Goal: Complete application form: Complete application form

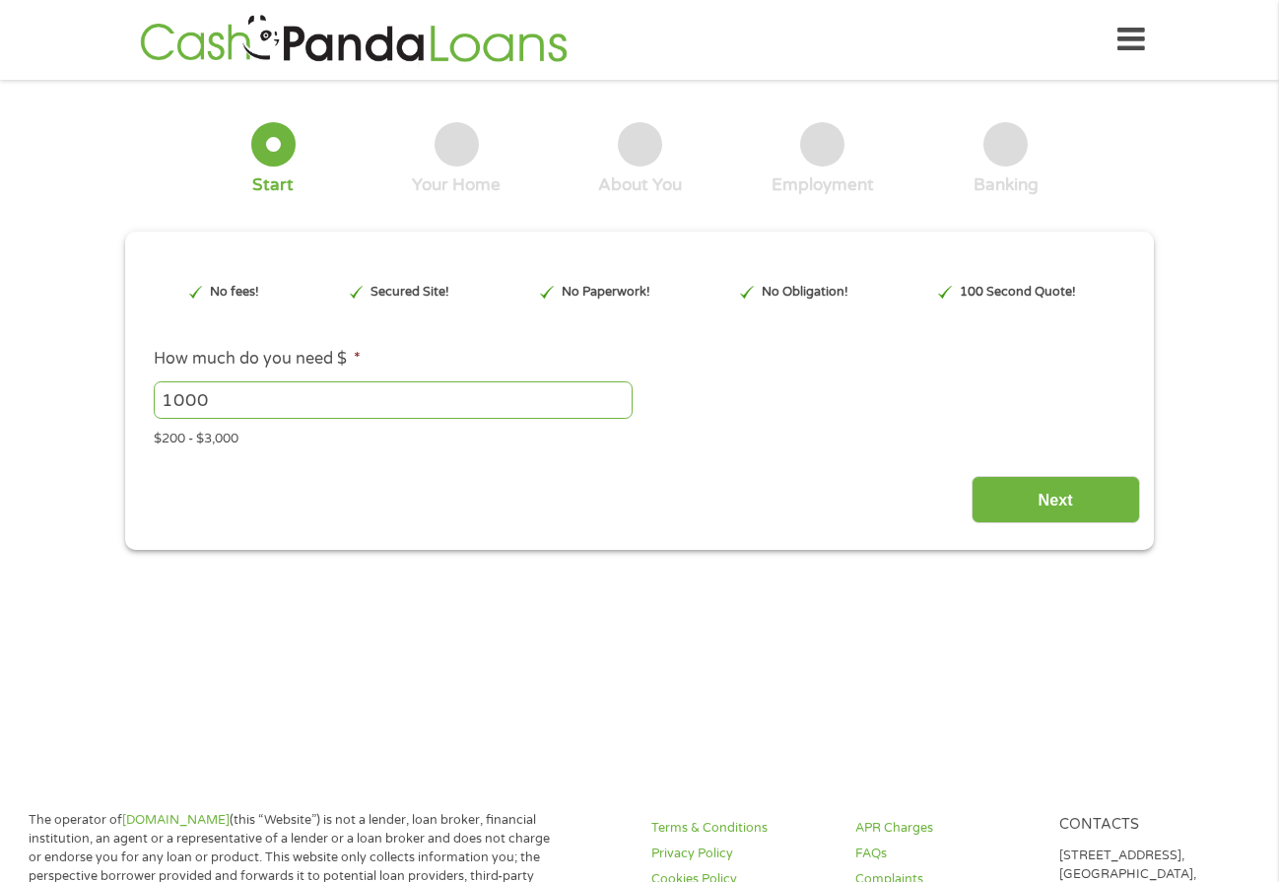
type input "EAIaIQobChMIudieiu6DjwMV0ivUAR1e5BzsEAAYAiAAEgJWH_D_BwE"
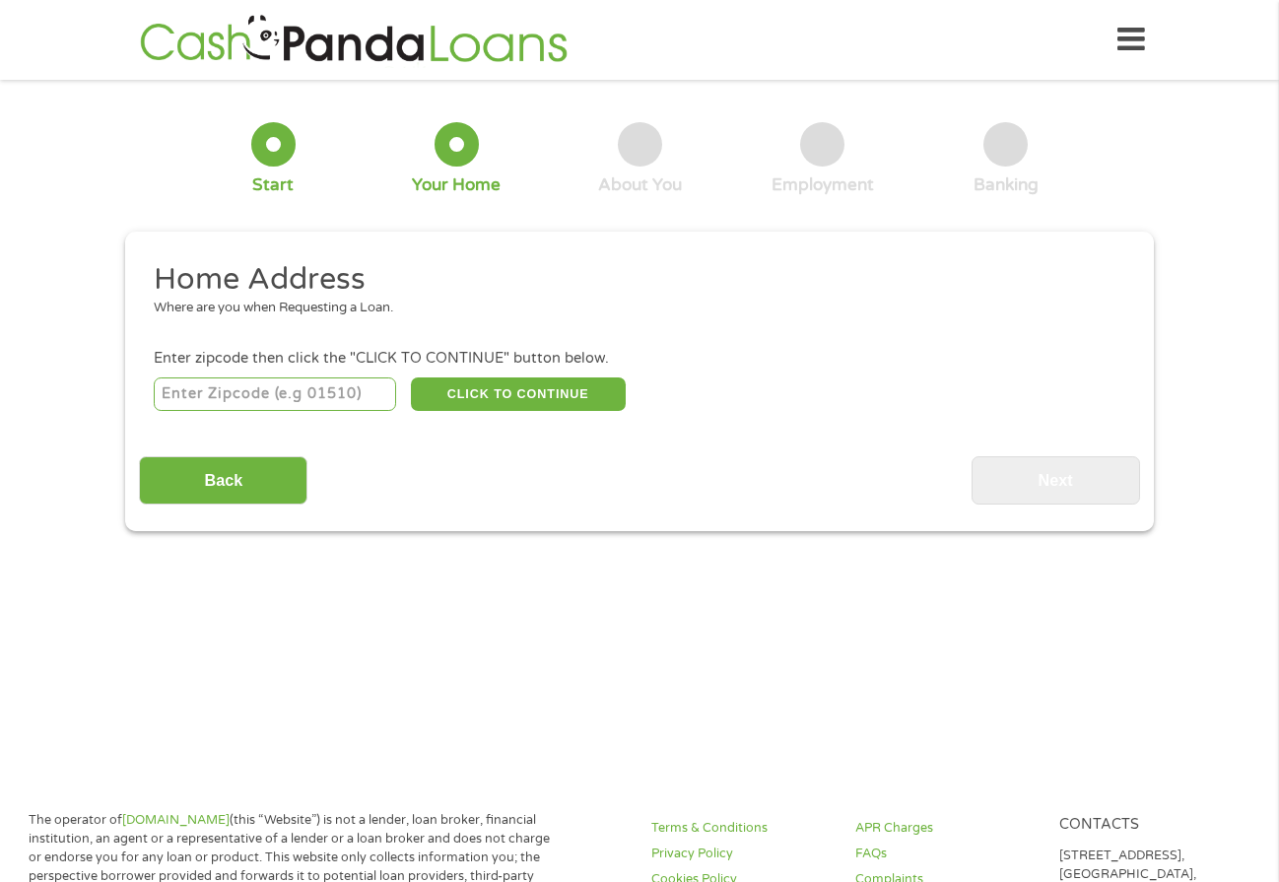
click at [319, 388] on input "number" at bounding box center [275, 393] width 243 height 33
type input "79912"
click at [476, 396] on button "CLICK TO CONTINUE" at bounding box center [518, 393] width 215 height 33
type input "79912"
type input "[GEOGRAPHIC_DATA]"
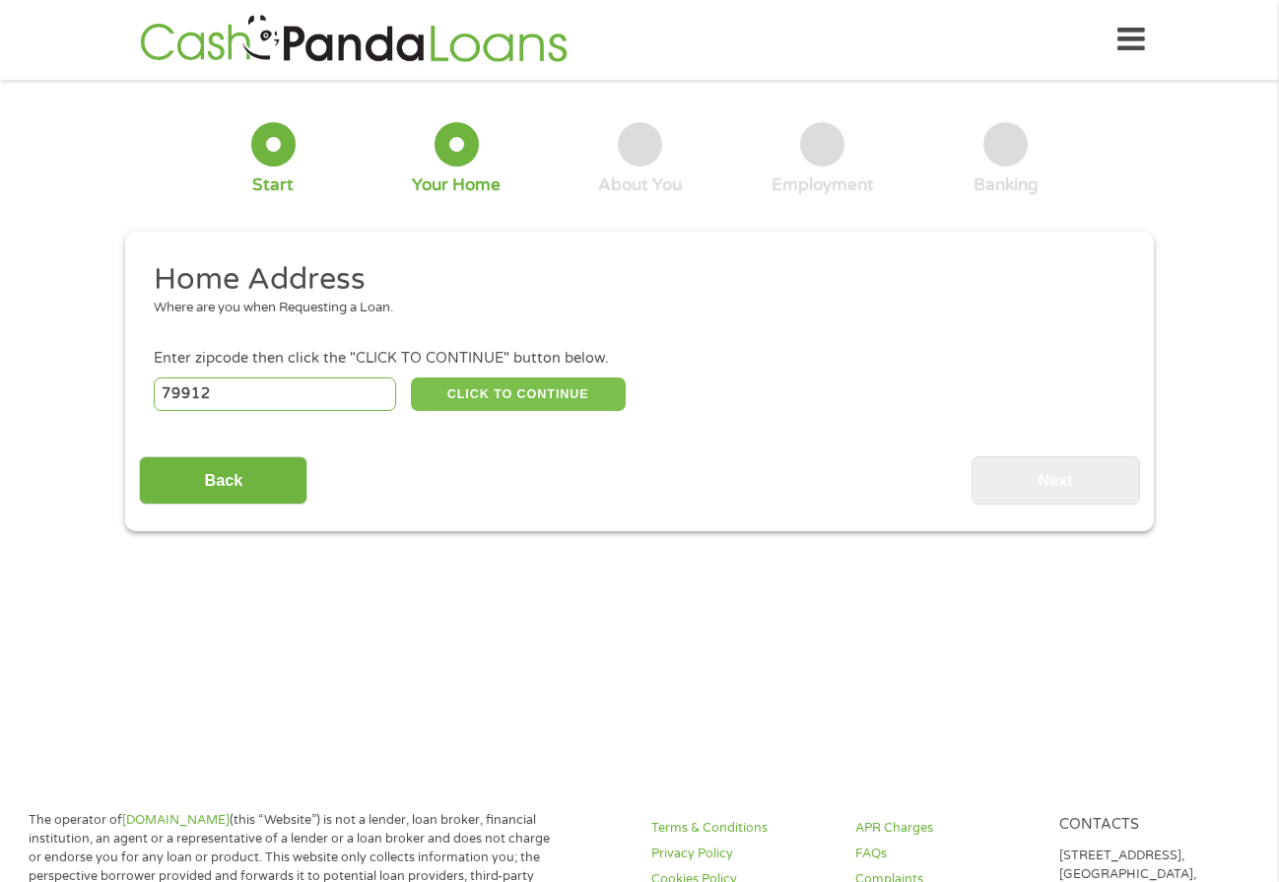
select select "[US_STATE]"
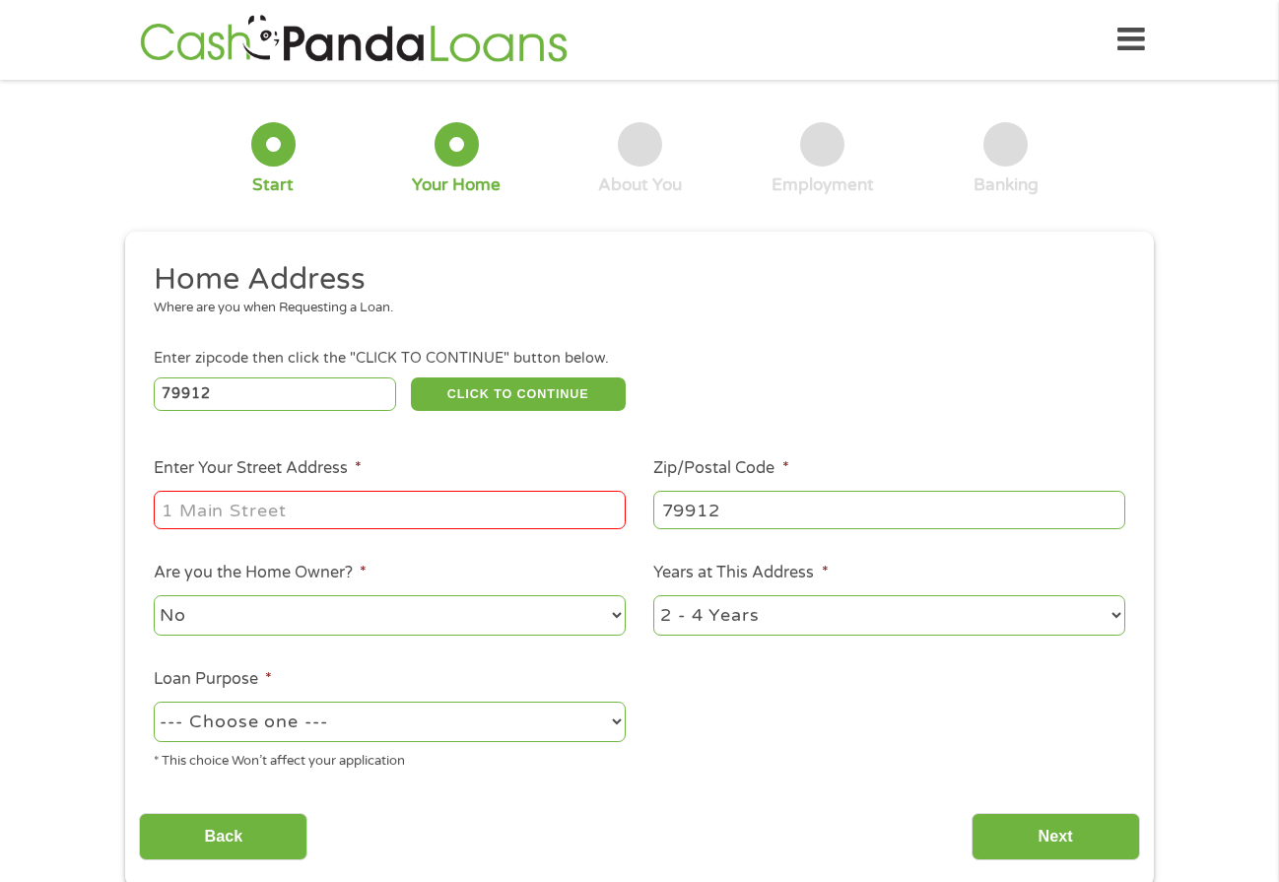
click at [320, 513] on input "Enter Your Street Address *" at bounding box center [390, 509] width 472 height 37
type input "[STREET_ADDRESS]"
click at [767, 625] on select "1 Year or less 1 - 2 Years 2 - 4 Years Over 4 Years" at bounding box center [889, 615] width 472 height 40
select select "60months"
click at [653, 595] on select "1 Year or less 1 - 2 Years 2 - 4 Years Over 4 Years" at bounding box center [889, 615] width 472 height 40
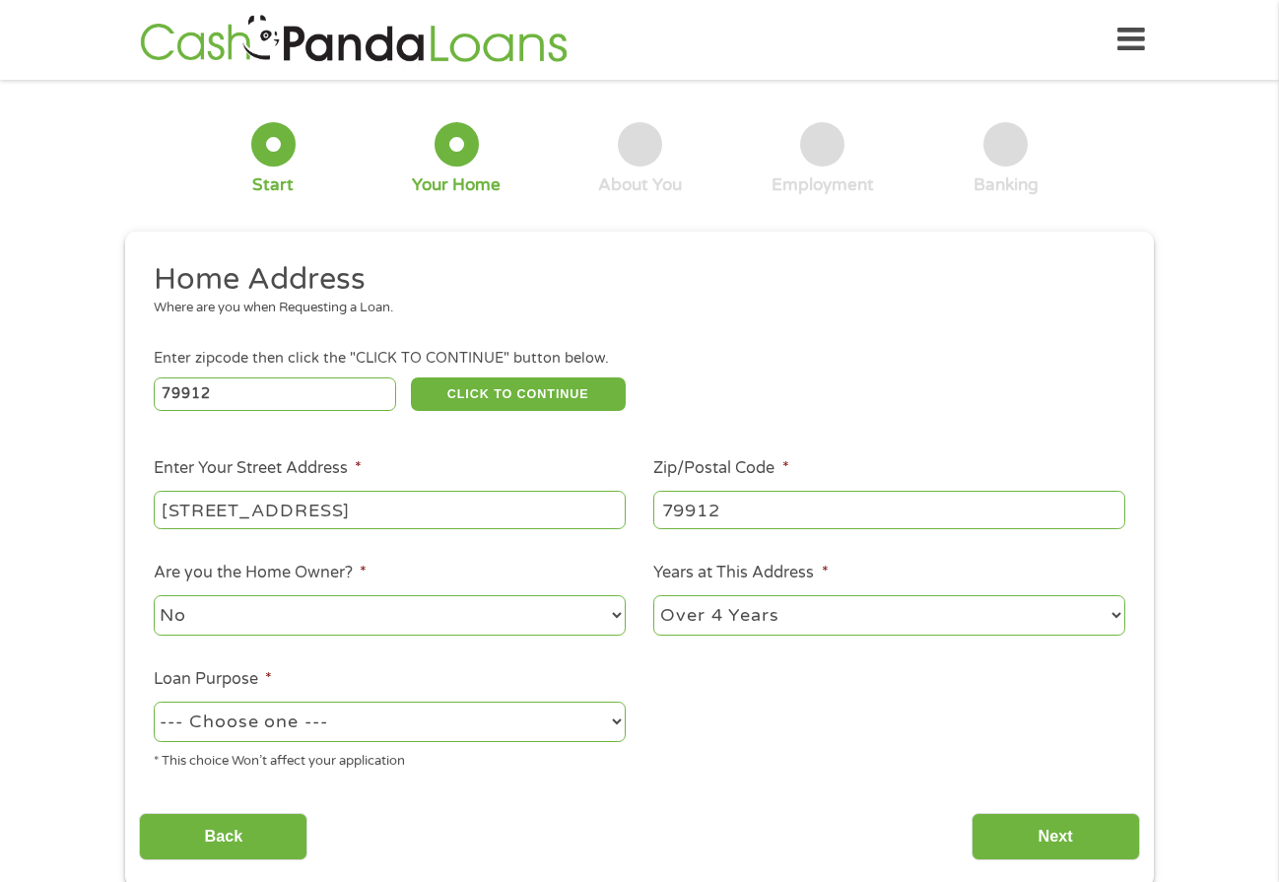
click at [536, 722] on select "--- Choose one --- Pay Bills Debt Consolidation Home Improvement Major Purchase…" at bounding box center [390, 721] width 472 height 40
select select "other"
click at [154, 701] on select "--- Choose one --- Pay Bills Debt Consolidation Home Improvement Major Purchase…" at bounding box center [390, 721] width 472 height 40
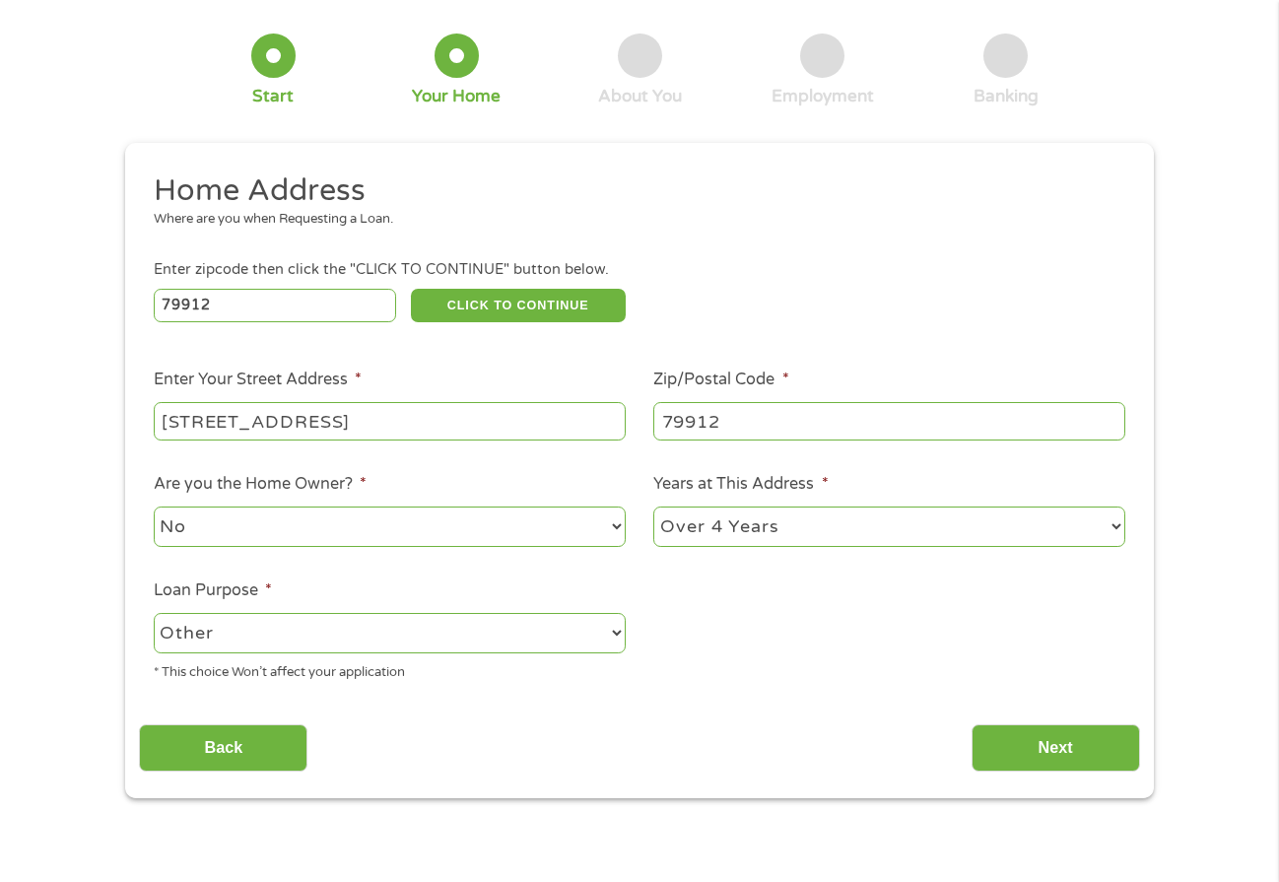
scroll to position [296, 0]
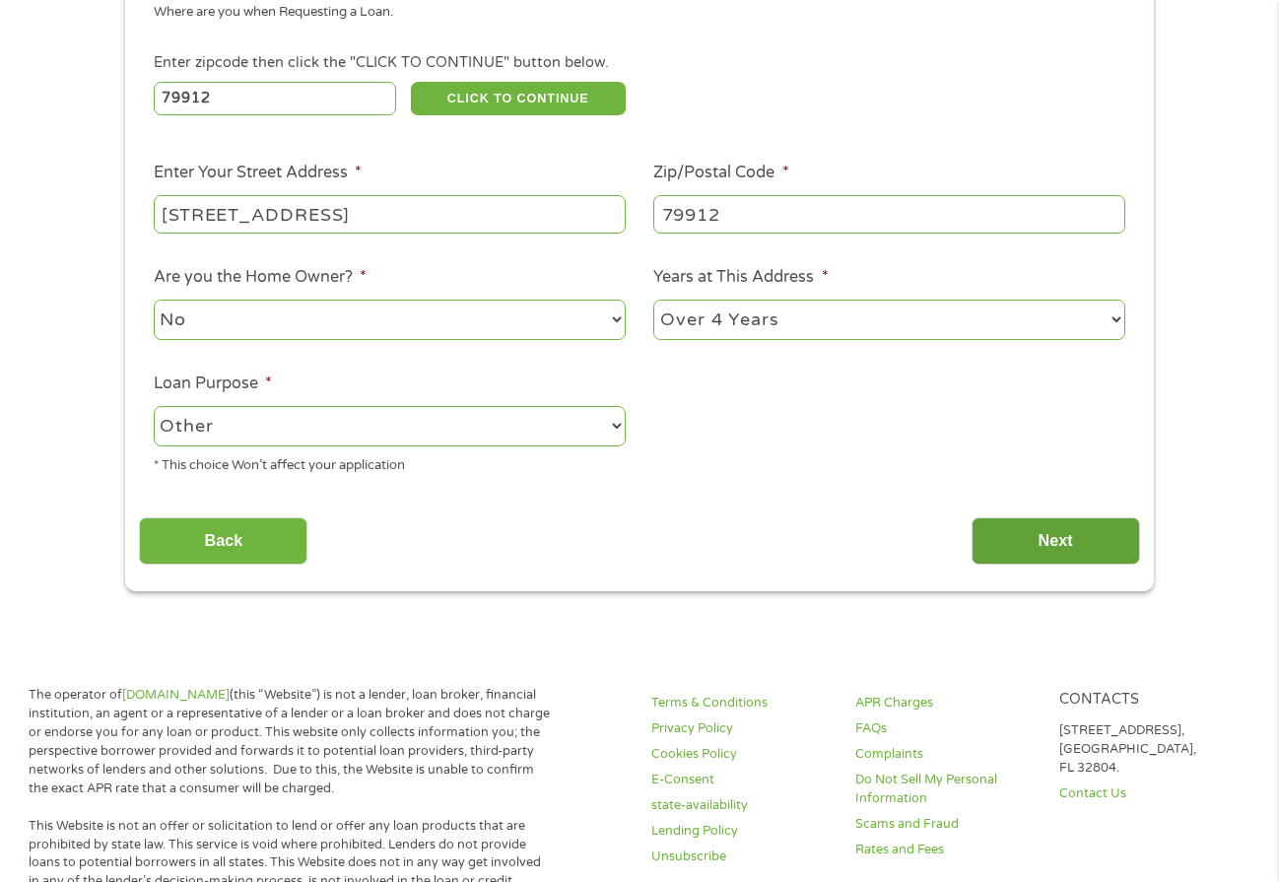
click at [1087, 528] on input "Next" at bounding box center [1055, 541] width 168 height 48
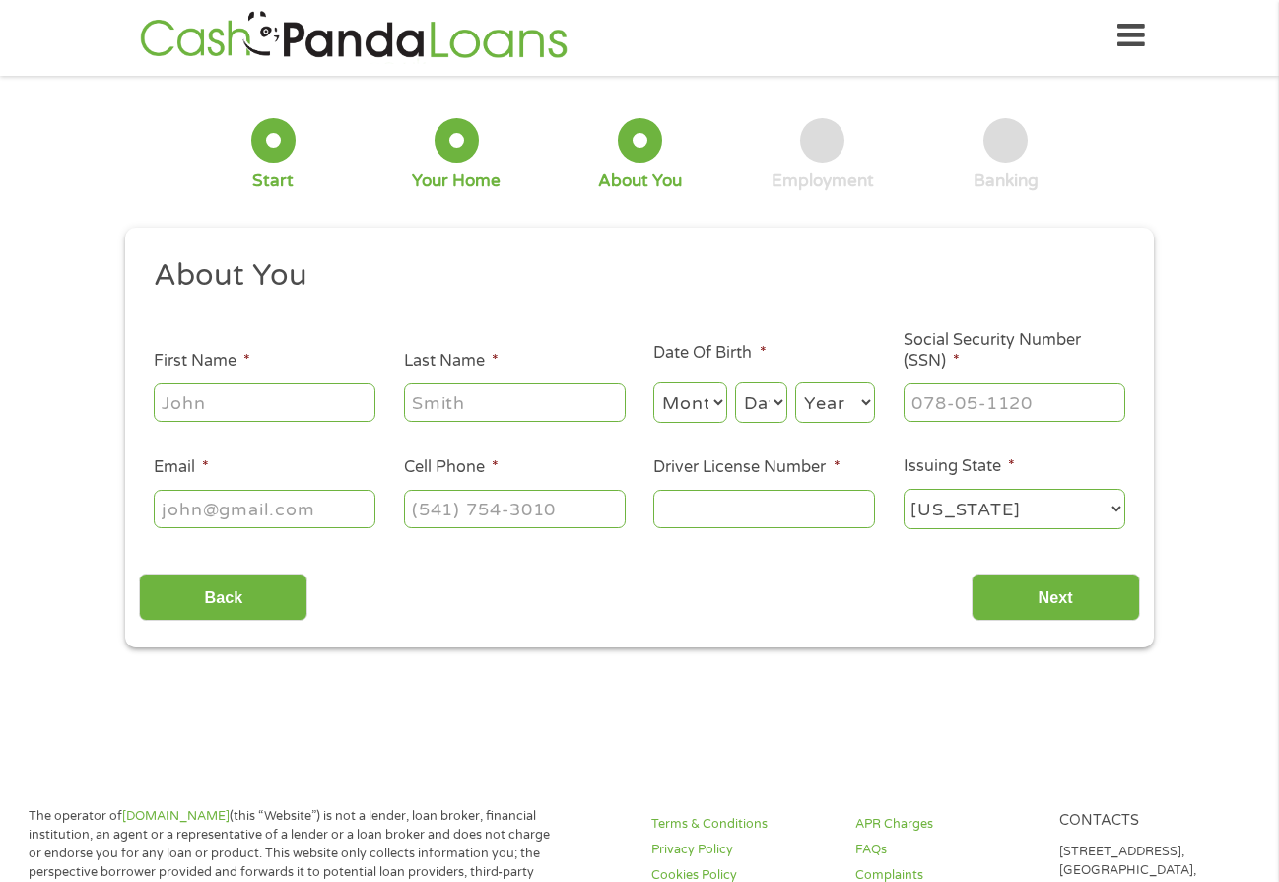
scroll to position [0, 0]
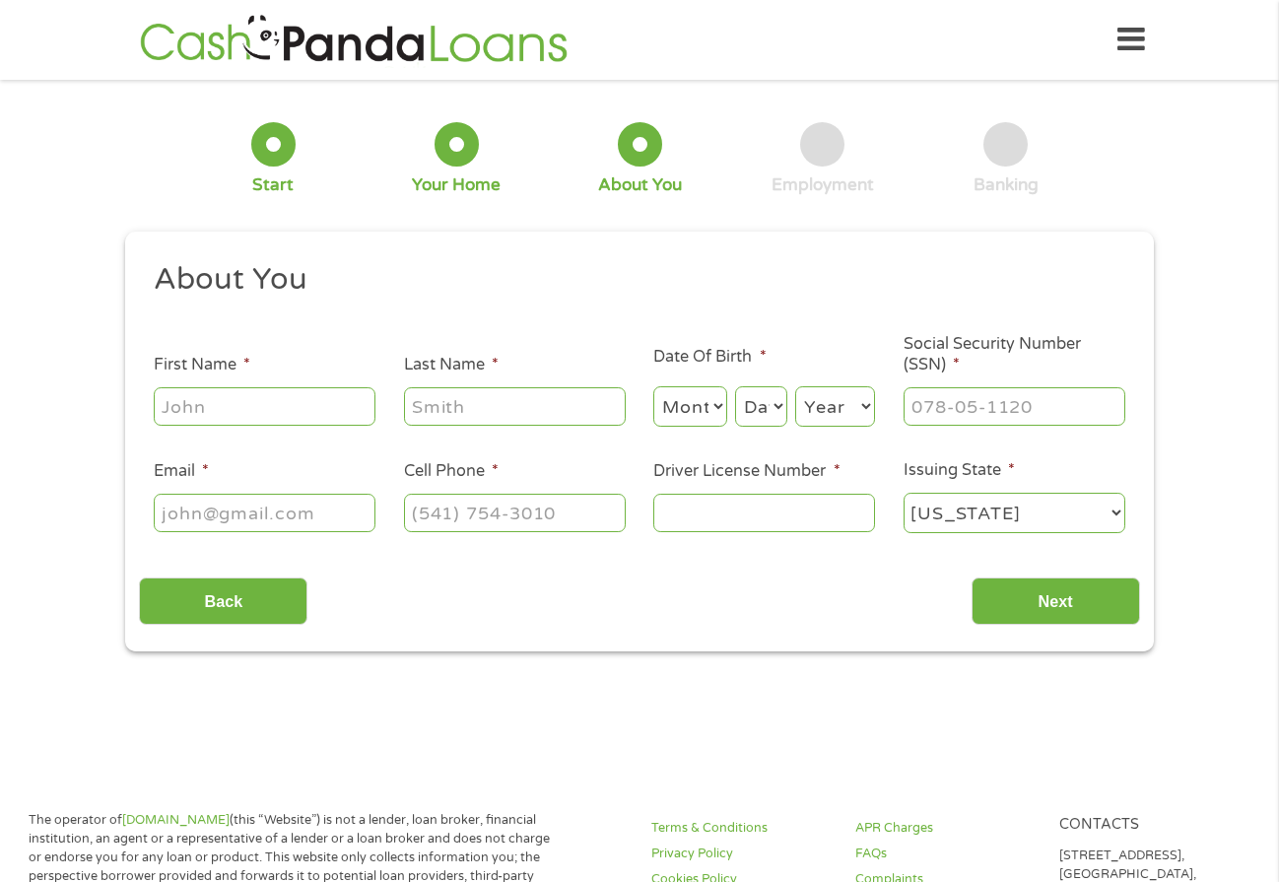
click at [296, 417] on input "First Name *" at bounding box center [265, 405] width 222 height 37
type input "[PERSON_NAME]"
type input "[PHONE_NUMBER]"
click at [193, 515] on input "Email *" at bounding box center [265, 512] width 222 height 37
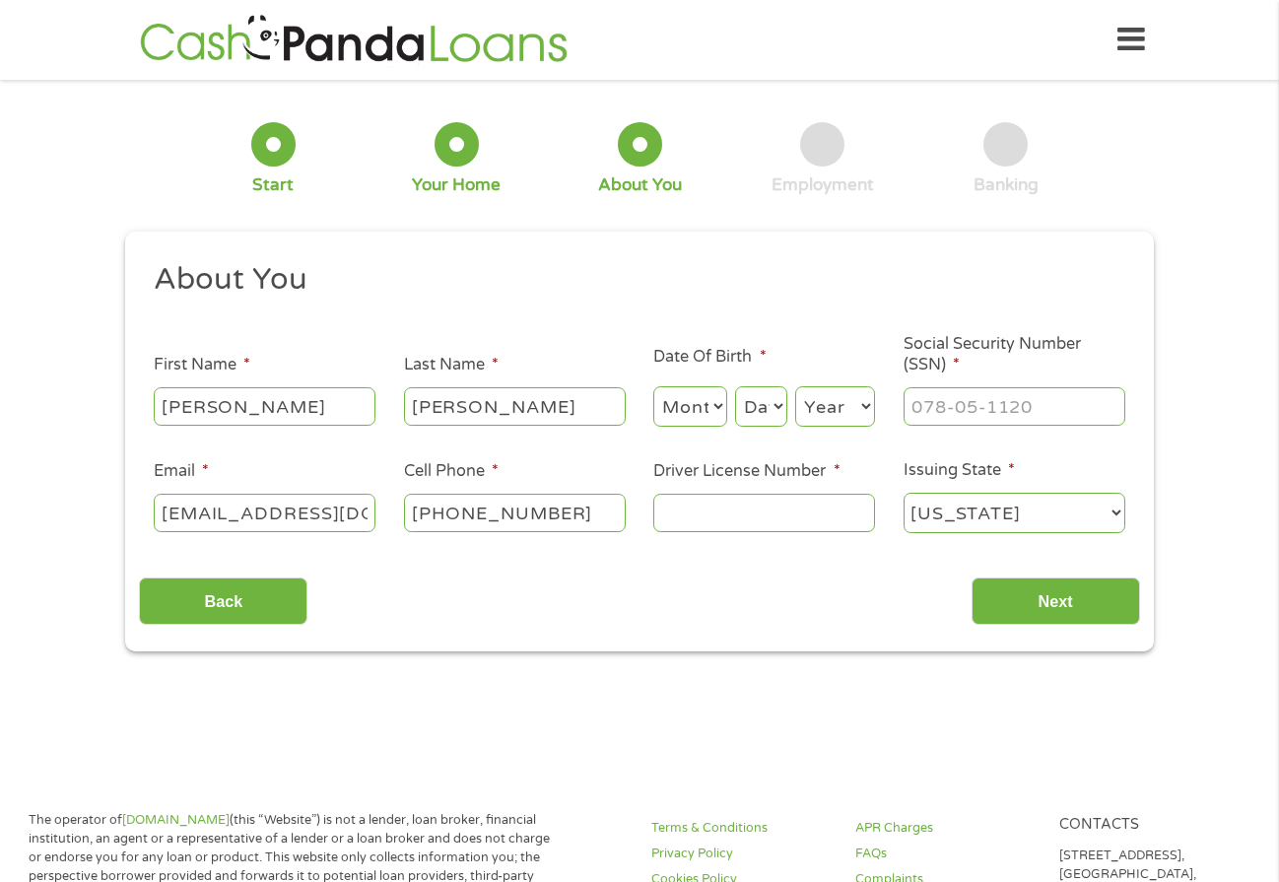
type input "[EMAIL_ADDRESS][DOMAIN_NAME]"
click at [689, 521] on input "Driver License Number *" at bounding box center [764, 512] width 222 height 37
type input "05700692"
click at [977, 416] on input "___-__-____" at bounding box center [1014, 405] width 222 height 37
type input "461-79-6646"
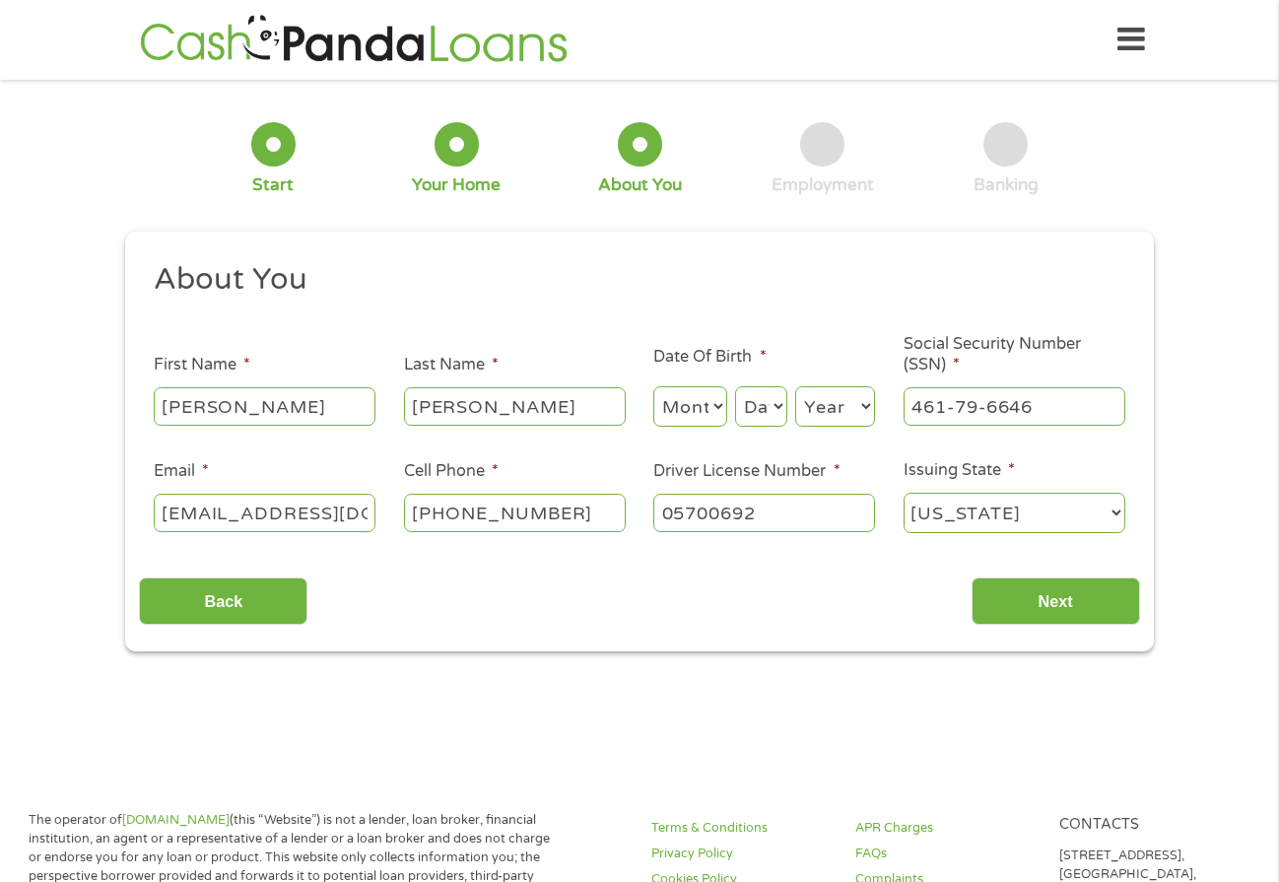
click at [719, 402] on select "Month 1 2 3 4 5 6 7 8 9 10 11 12" at bounding box center [690, 406] width 74 height 40
select select "3"
click at [653, 386] on select "Month 1 2 3 4 5 6 7 8 9 10 11 12" at bounding box center [690, 406] width 74 height 40
click at [763, 419] on select "Day 1 2 3 4 5 6 7 8 9 10 11 12 13 14 15 16 17 18 19 20 21 22 23 24 25 26 27 28 …" at bounding box center [761, 406] width 52 height 40
select select "25"
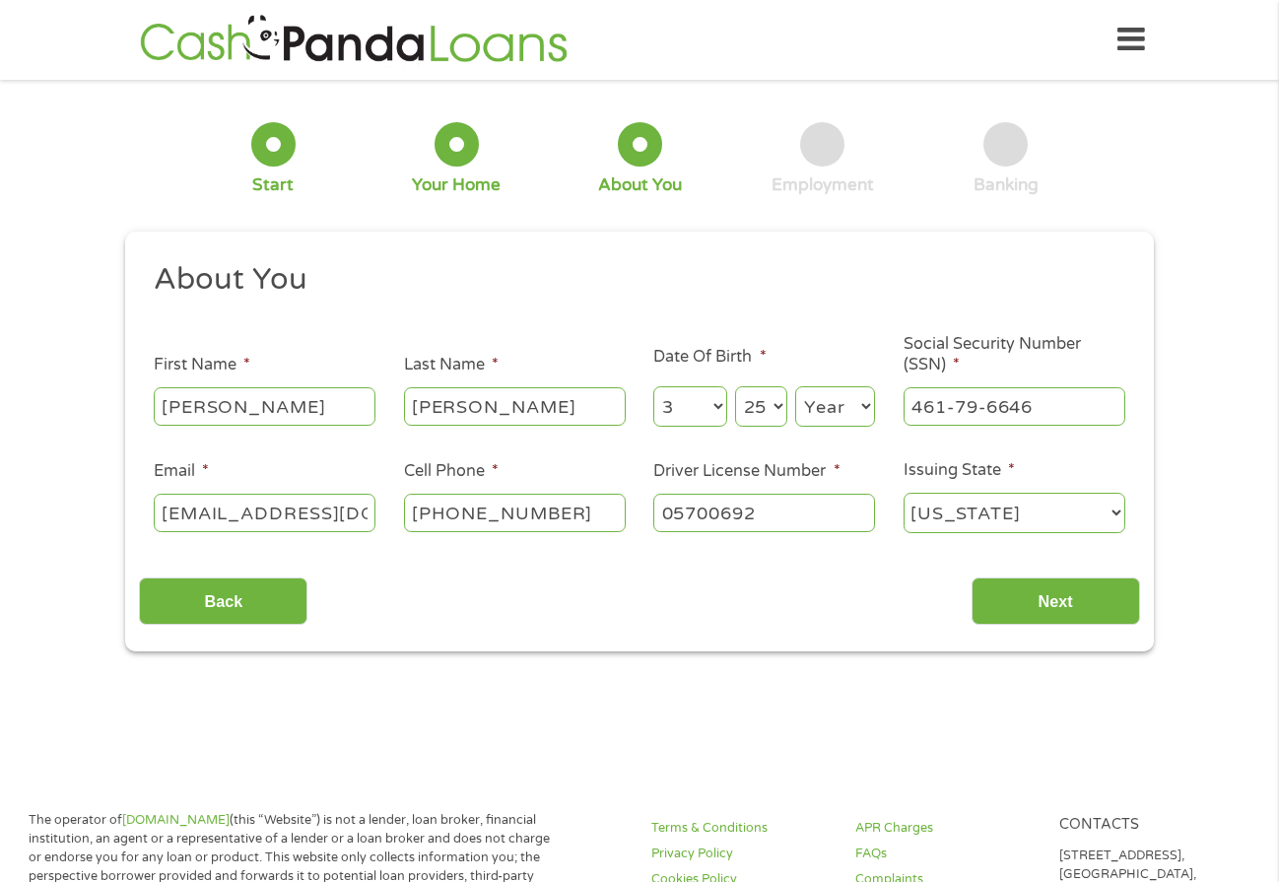
click at [735, 386] on select "Day 1 2 3 4 5 6 7 8 9 10 11 12 13 14 15 16 17 18 19 20 21 22 23 24 25 26 27 28 …" at bounding box center [761, 406] width 52 height 40
click at [811, 398] on select "Year [DATE] 2006 2005 2004 2003 2002 2001 2000 1999 1998 1997 1996 1995 1994 19…" at bounding box center [835, 406] width 80 height 40
select select "1975"
click at [1036, 574] on div "Back Next" at bounding box center [639, 594] width 1000 height 62
click at [1042, 598] on input "Next" at bounding box center [1055, 601] width 168 height 48
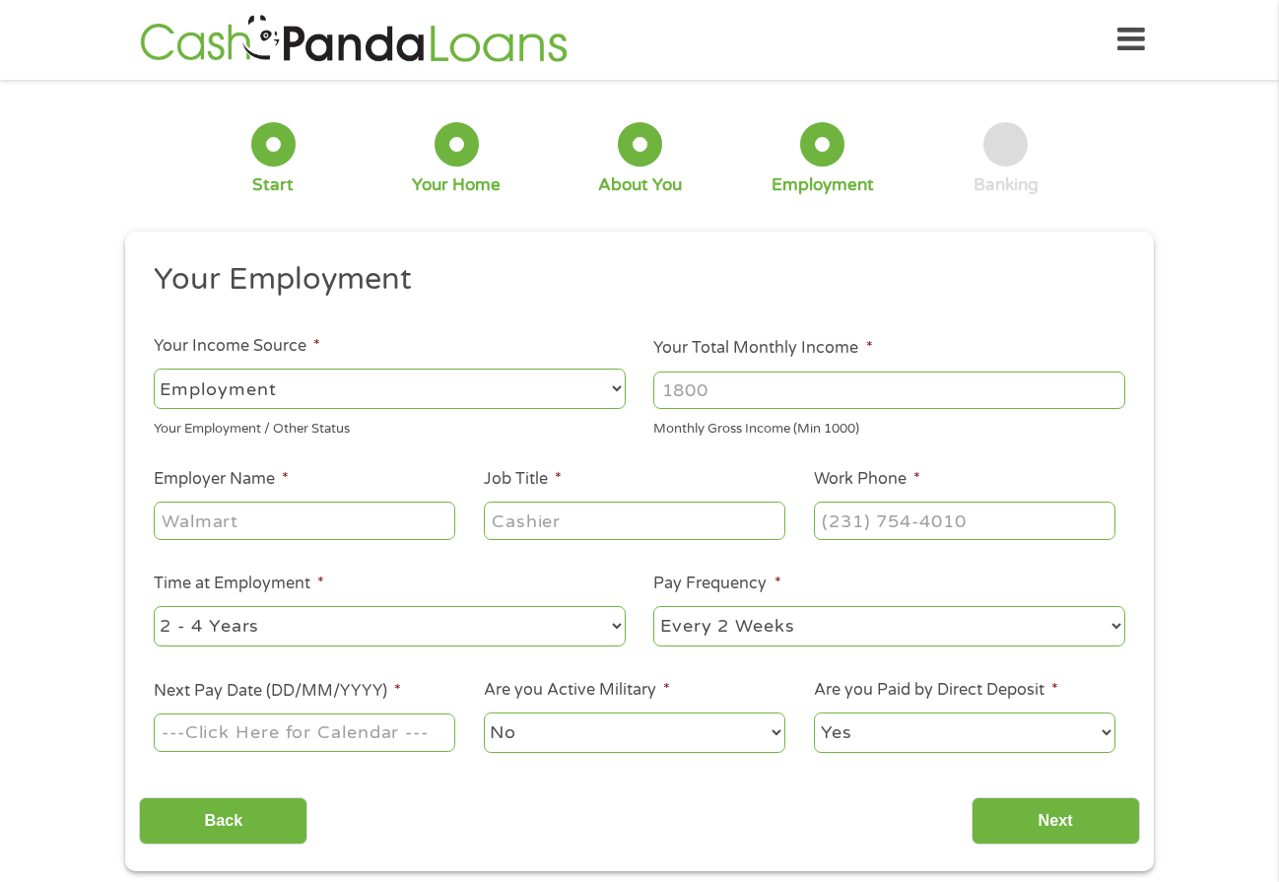
scroll to position [8, 8]
click at [852, 389] on input "Your Total Monthly Income *" at bounding box center [889, 389] width 472 height 37
type input "3447"
click at [278, 528] on input "Employer Name *" at bounding box center [304, 519] width 301 height 37
type input "[GEOGRAPHIC_DATA][US_STATE] at [GEOGRAPHIC_DATA]"
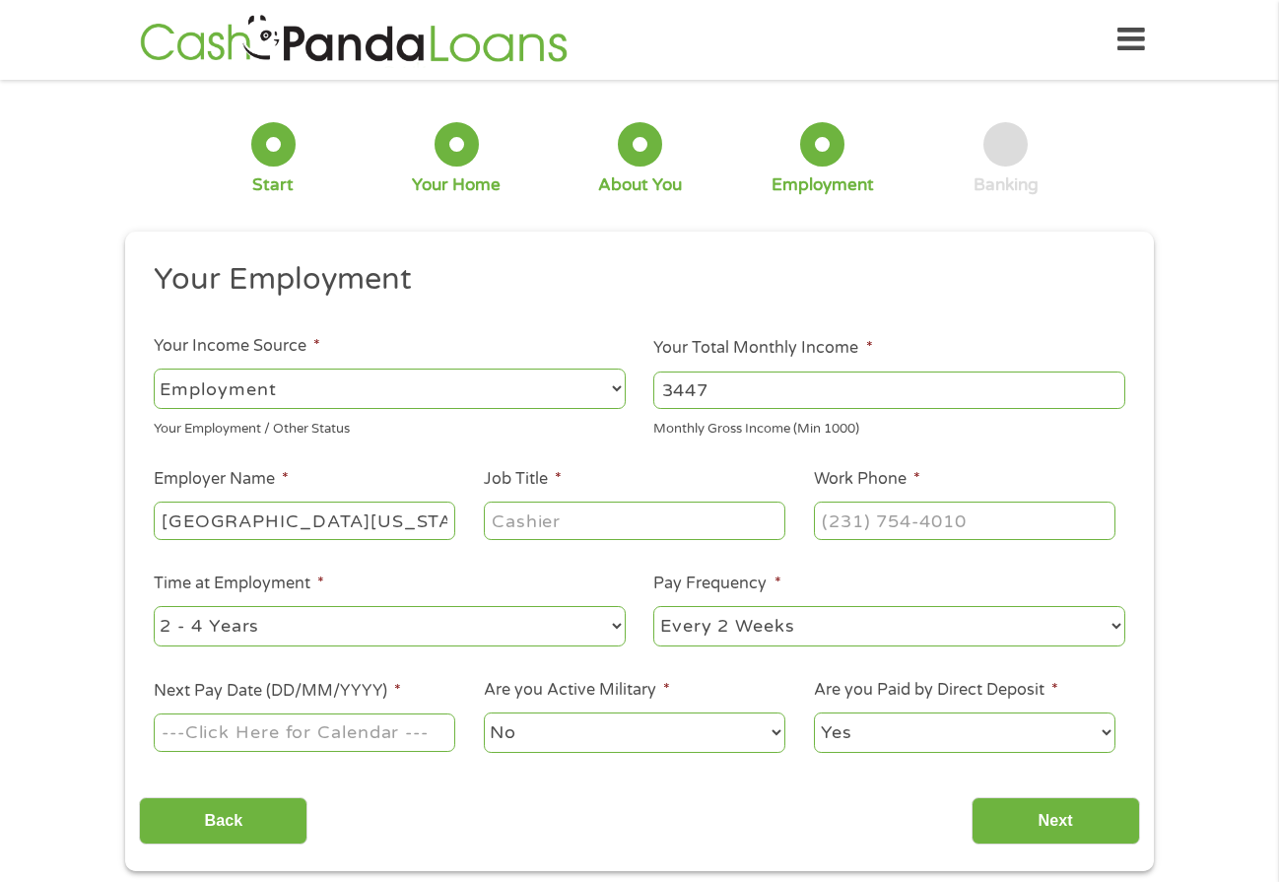
click at [587, 528] on input "Job Title *" at bounding box center [634, 519] width 301 height 37
type input "Admin Associate"
click at [830, 525] on input "(___) ___-____" at bounding box center [964, 519] width 301 height 37
type input "[PHONE_NUMBER]"
click at [393, 633] on select "--- Choose one --- 1 Year or less 1 - 2 Years 2 - 4 Years Over 4 Years" at bounding box center [390, 626] width 472 height 40
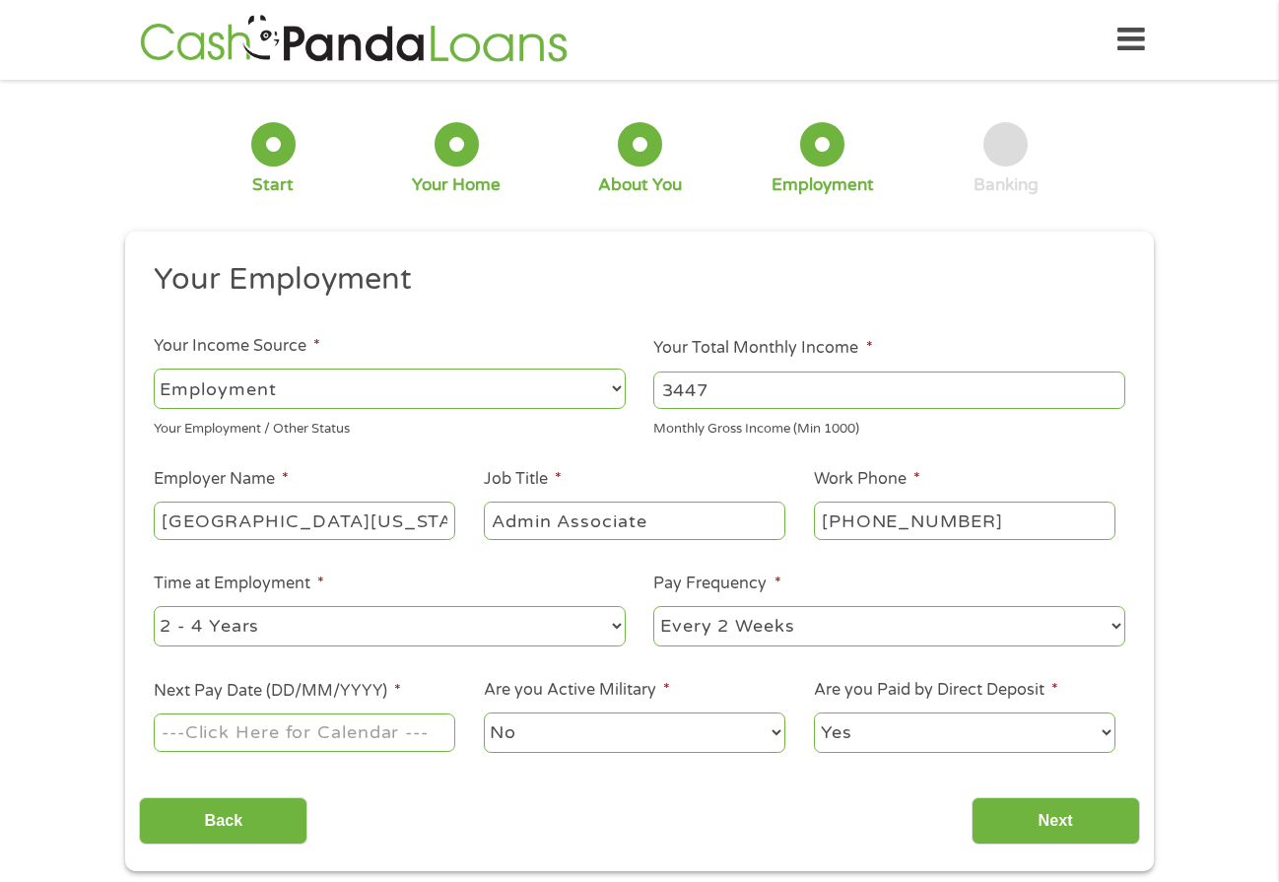
click at [779, 626] on select "--- Choose one --- Every 2 Weeks Every Week Monthly Semi-Monthly" at bounding box center [889, 626] width 472 height 40
select select "monthly"
click at [653, 606] on select "--- Choose one --- Every 2 Weeks Every Week Monthly Semi-Monthly" at bounding box center [889, 626] width 472 height 40
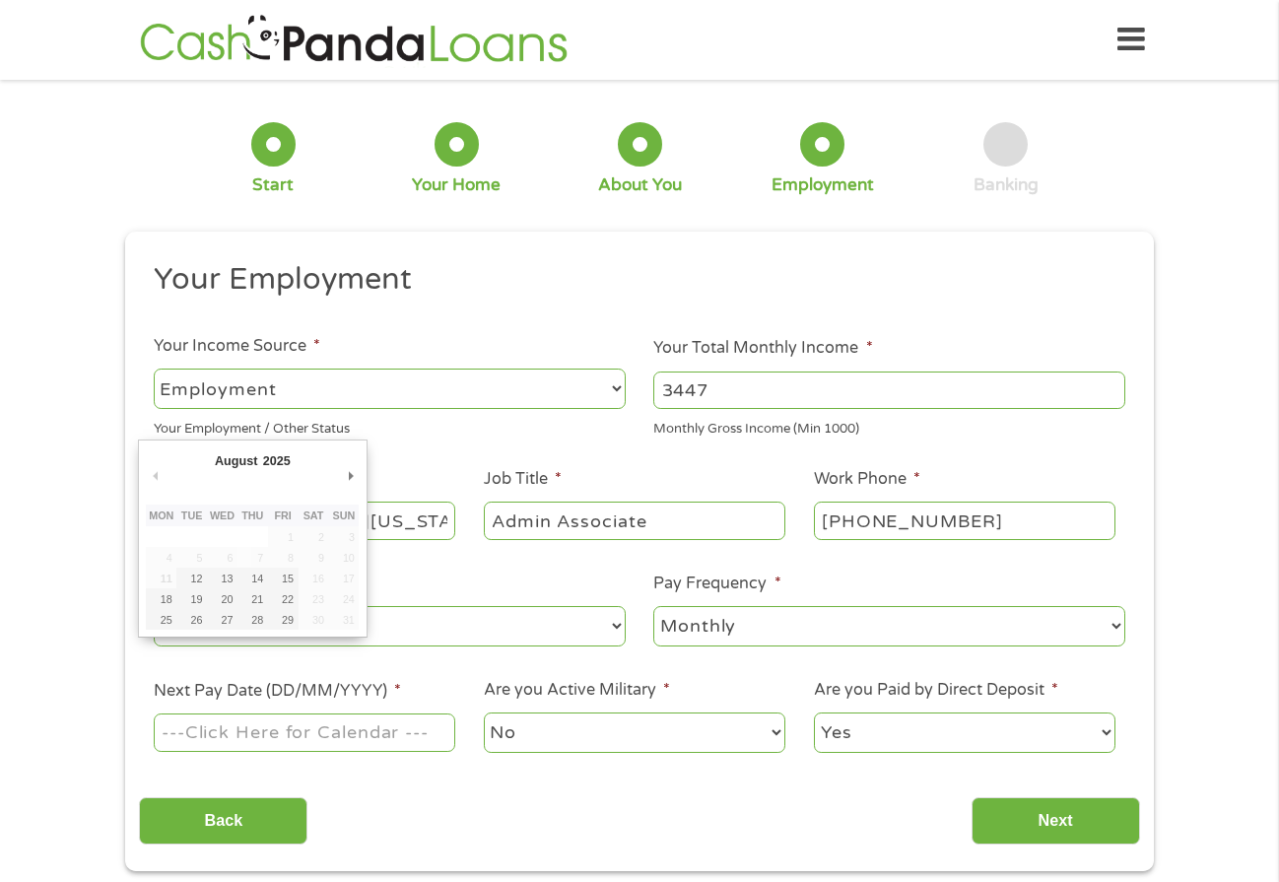
click at [355, 738] on input "Next Pay Date (DD/MM/YYYY) *" at bounding box center [304, 731] width 301 height 37
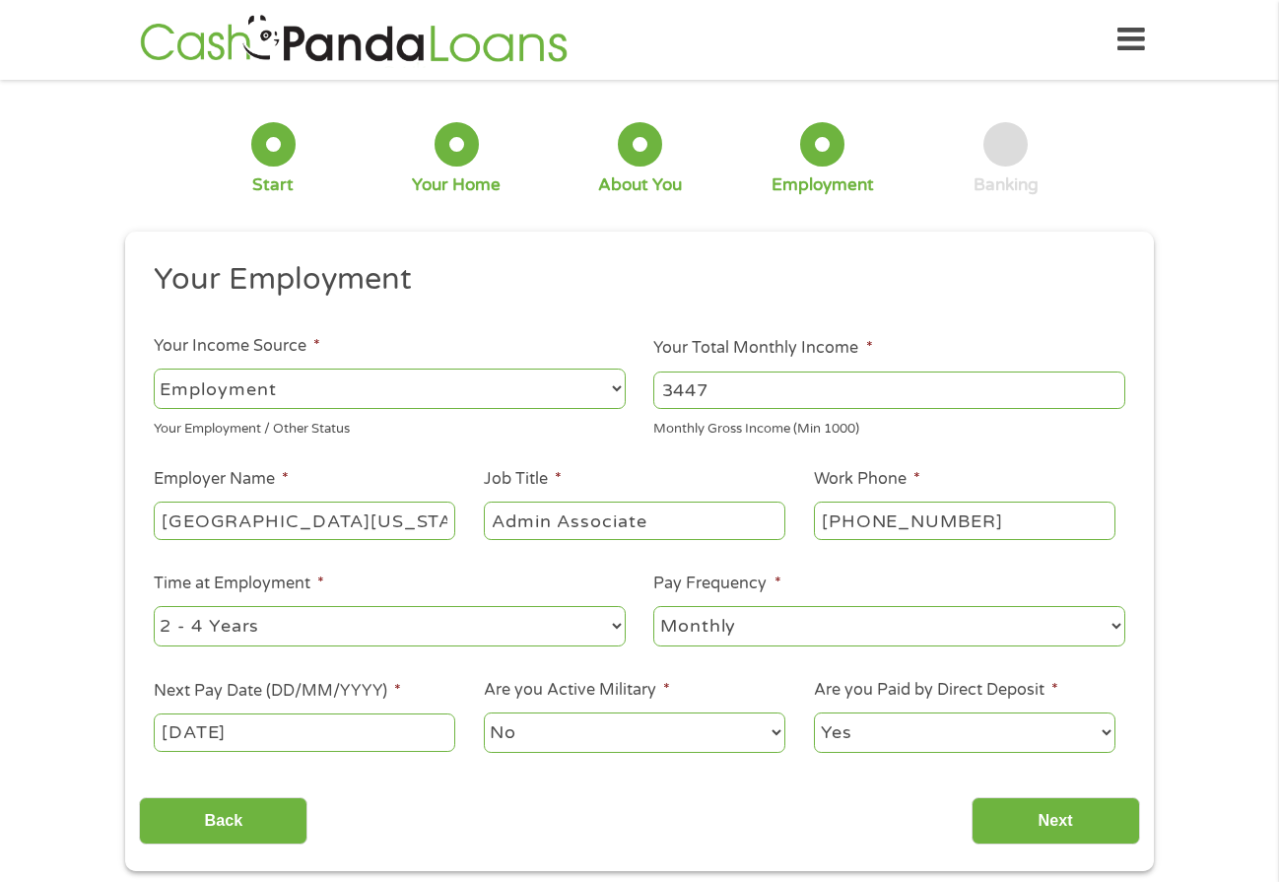
click at [546, 738] on select "No Yes" at bounding box center [634, 732] width 301 height 40
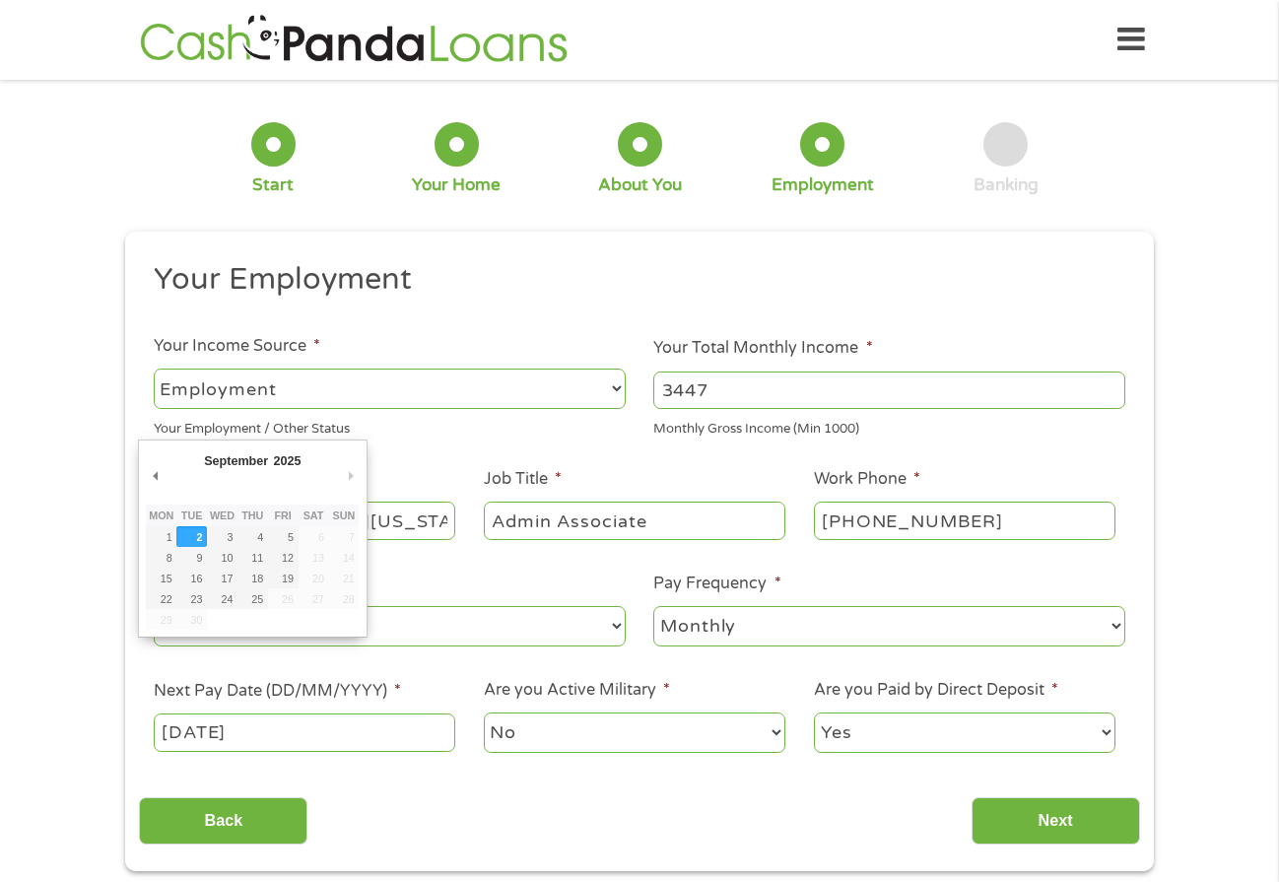
click at [409, 738] on input "[DATE]" at bounding box center [304, 731] width 301 height 37
type input "[DATE]"
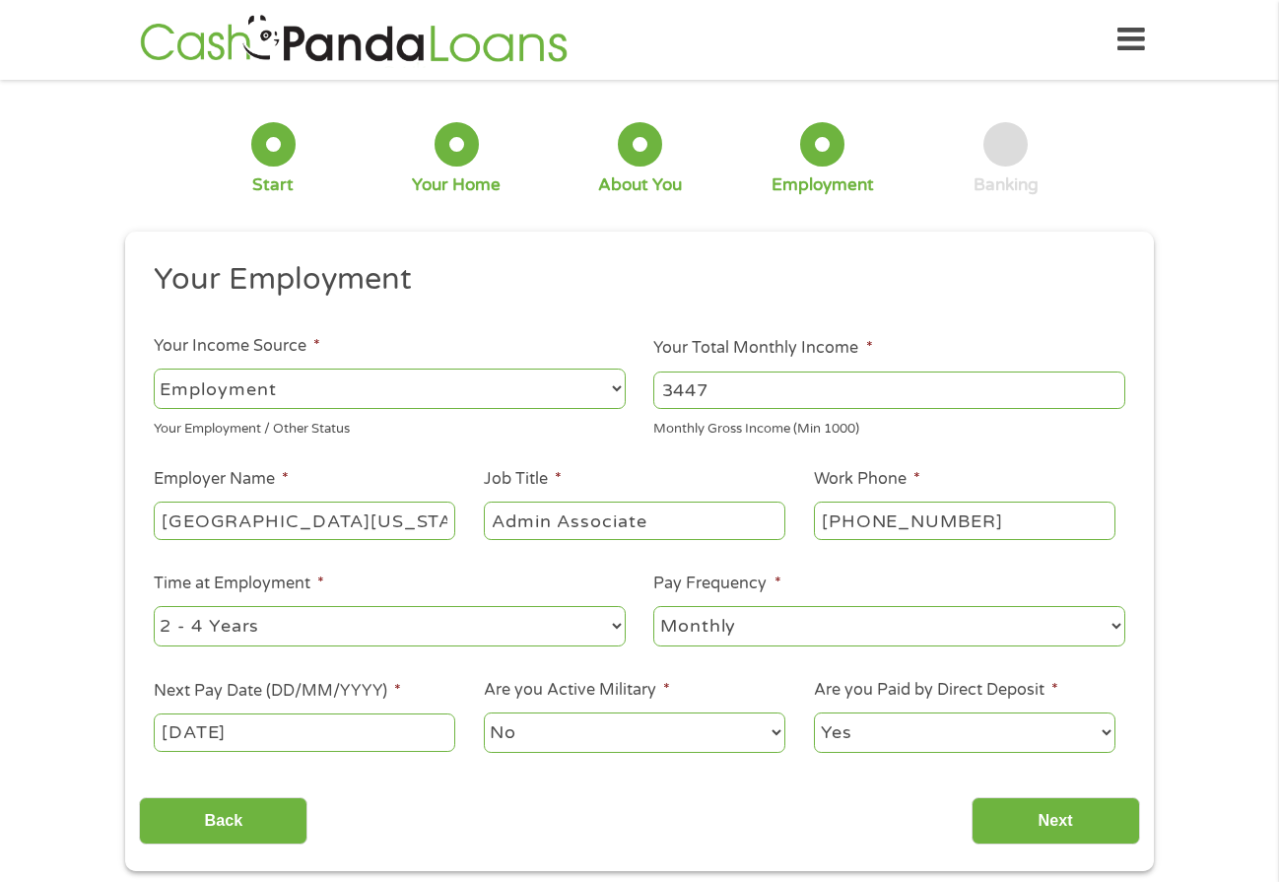
click at [574, 735] on select "No Yes" at bounding box center [634, 732] width 301 height 40
click at [484, 712] on select "No Yes" at bounding box center [634, 732] width 301 height 40
click at [1081, 828] on input "Next" at bounding box center [1055, 821] width 168 height 48
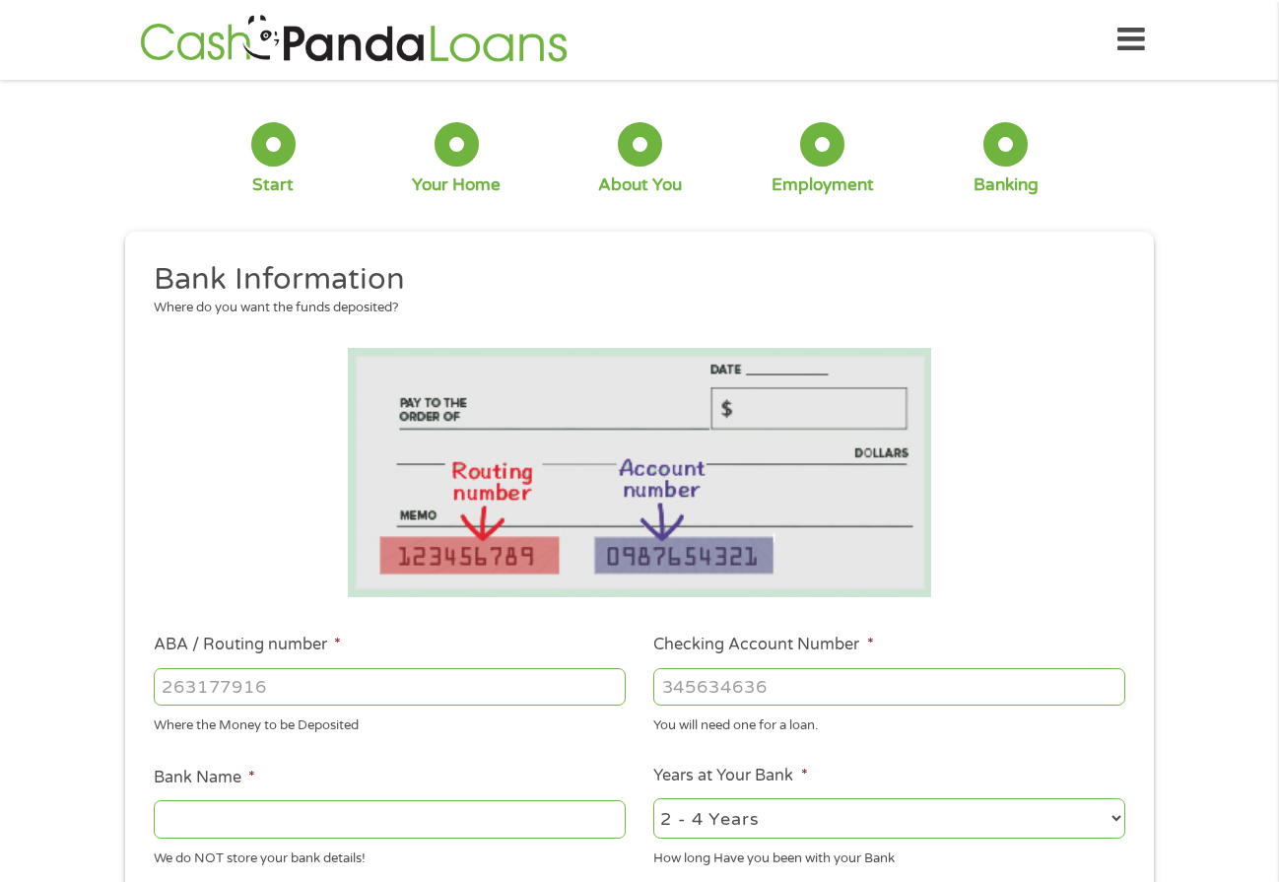
scroll to position [197, 0]
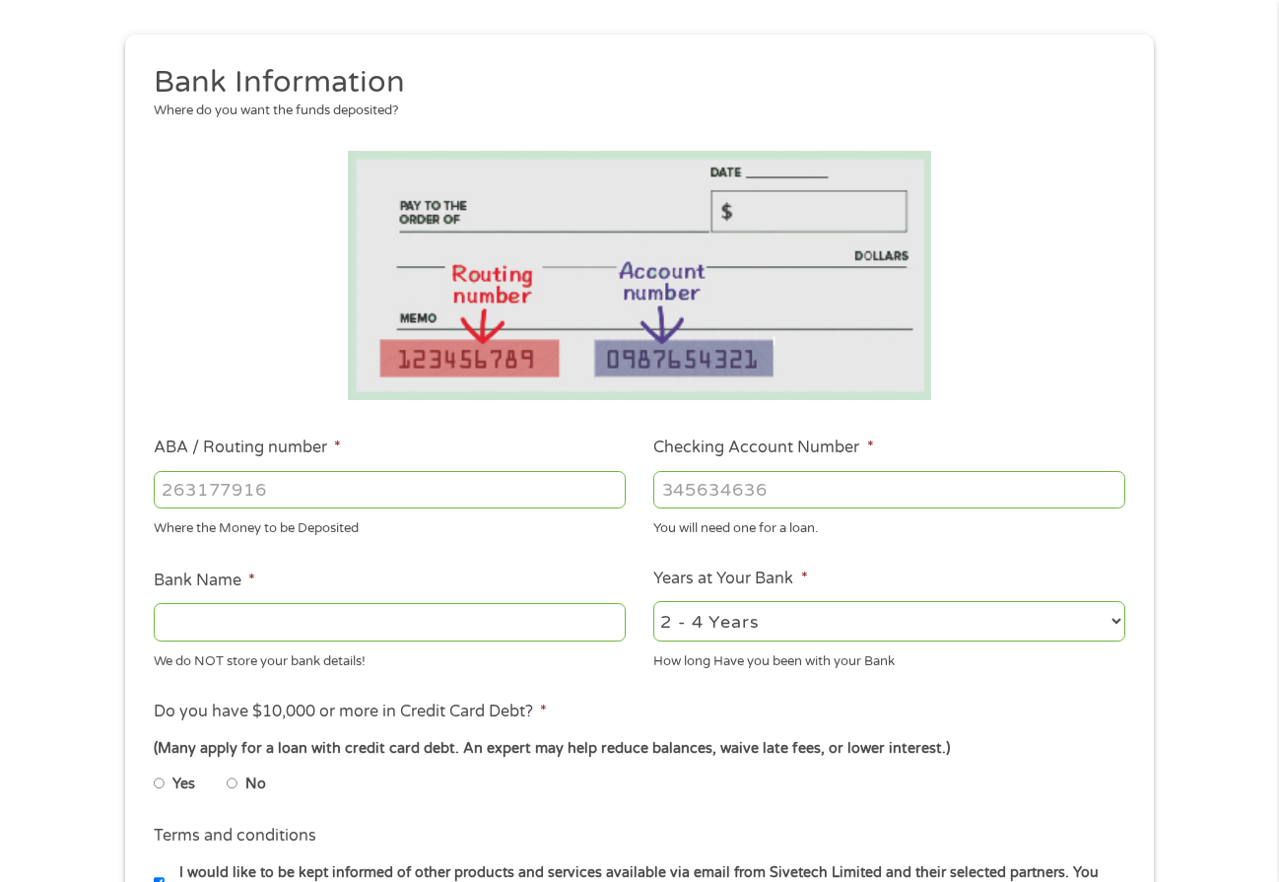
click at [255, 494] on input "ABA / Routing number *" at bounding box center [390, 489] width 472 height 37
click at [779, 484] on input "Checking Account Number *" at bounding box center [889, 489] width 472 height 37
type input "488108409905"
click at [498, 497] on input "ABA / Routing number *" at bounding box center [390, 489] width 472 height 37
type input "111000025"
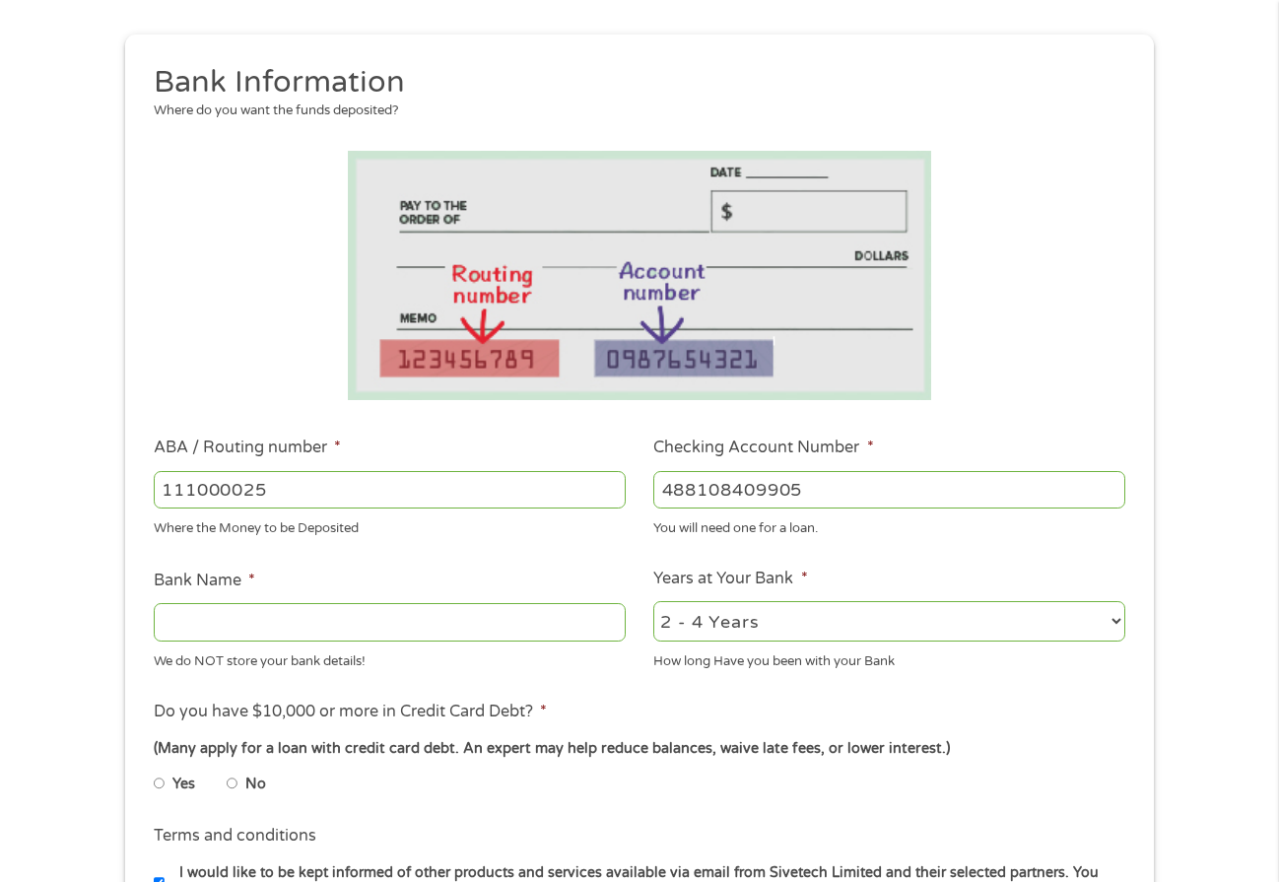
type input "BANK OF AMERICA NA"
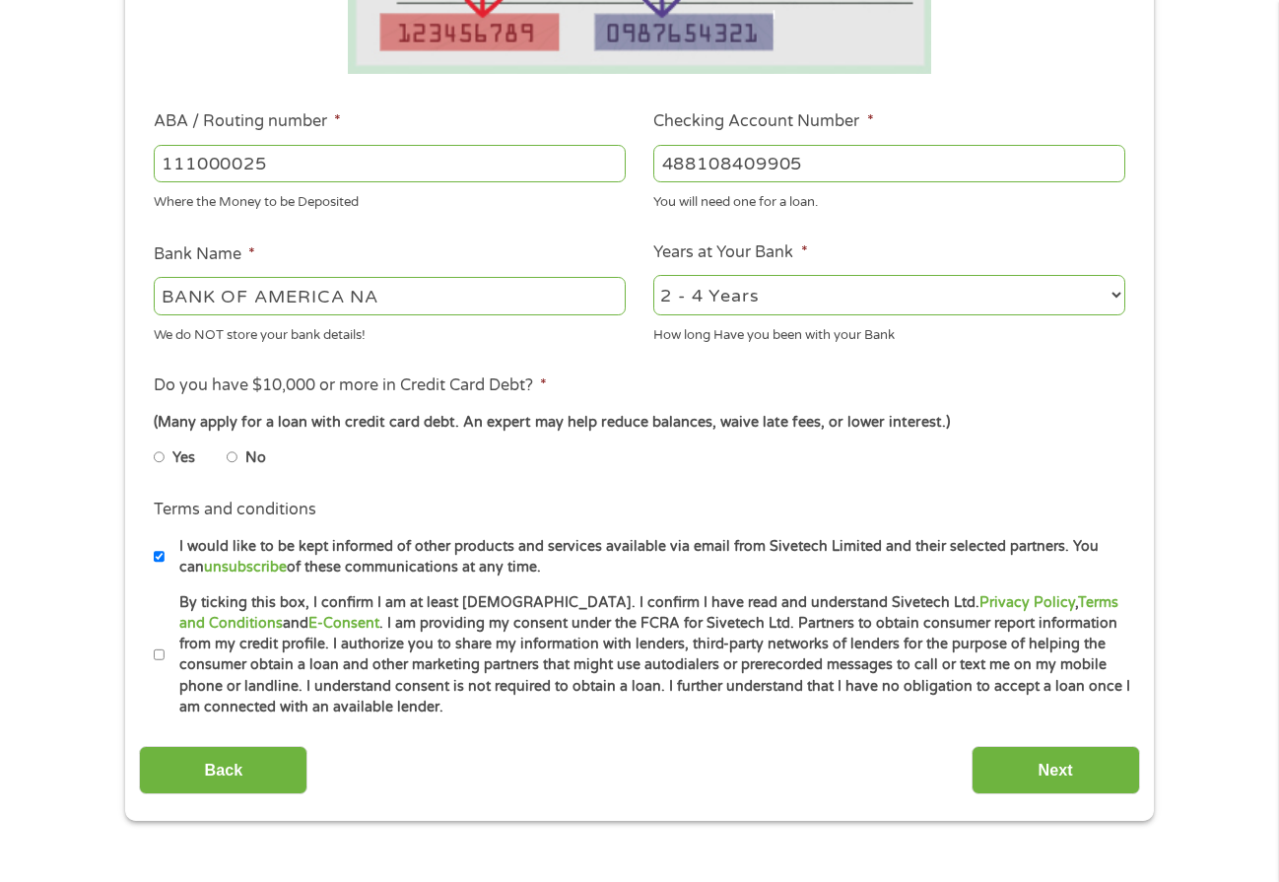
scroll to position [591, 0]
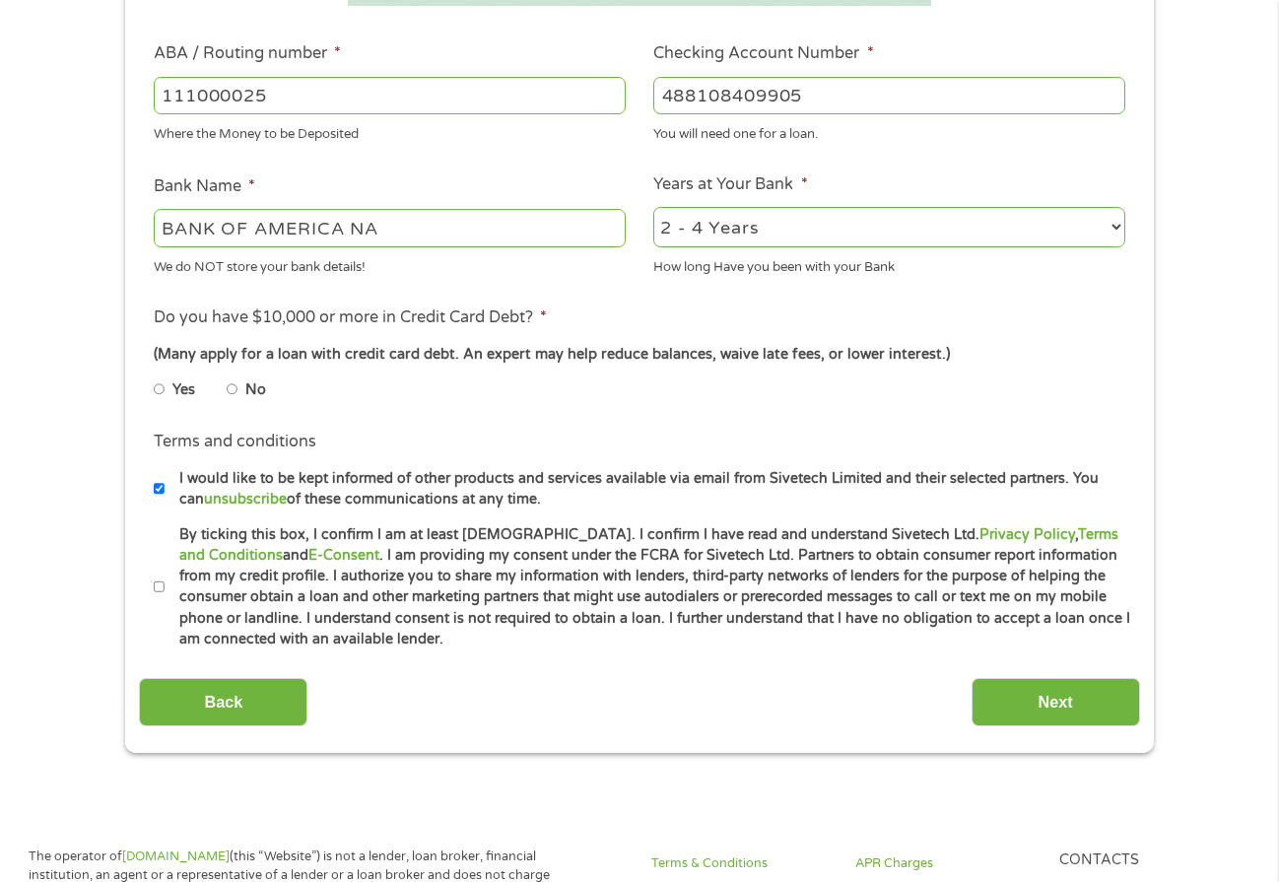
type input "111000025"
click at [232, 389] on input "No" at bounding box center [233, 389] width 12 height 32
radio input "true"
click at [157, 484] on input "I would like to be kept informed of other products and services available via e…" at bounding box center [160, 489] width 12 height 32
checkbox input "false"
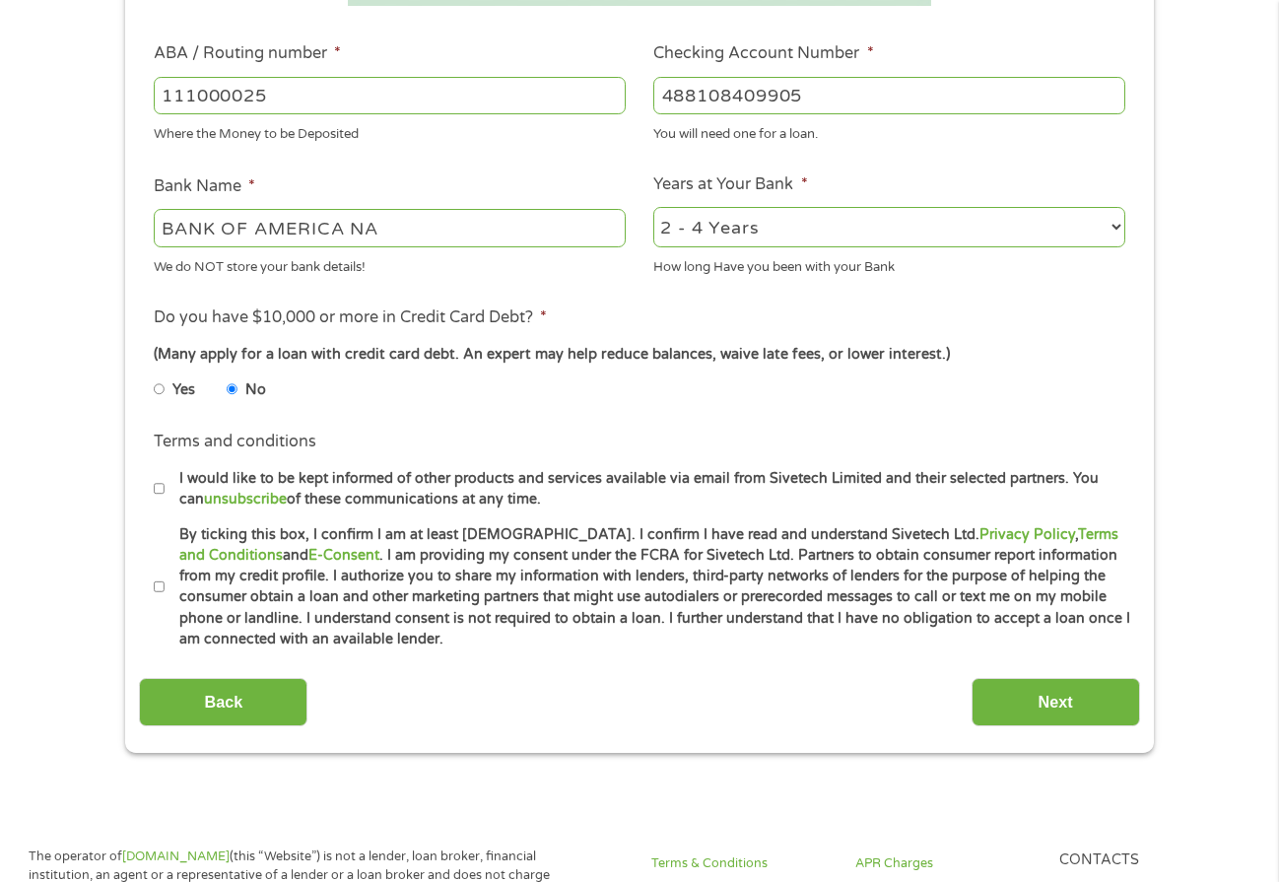
drag, startPoint x: 164, startPoint y: 584, endPoint x: 266, endPoint y: 595, distance: 103.0
click at [164, 583] on input "By ticking this box, I confirm I am at least [DEMOGRAPHIC_DATA]. I confirm I ha…" at bounding box center [160, 587] width 12 height 32
checkbox input "true"
drag, startPoint x: 1007, startPoint y: 698, endPoint x: 1012, endPoint y: 682, distance: 17.5
click at [1009, 684] on input "Next" at bounding box center [1055, 702] width 168 height 48
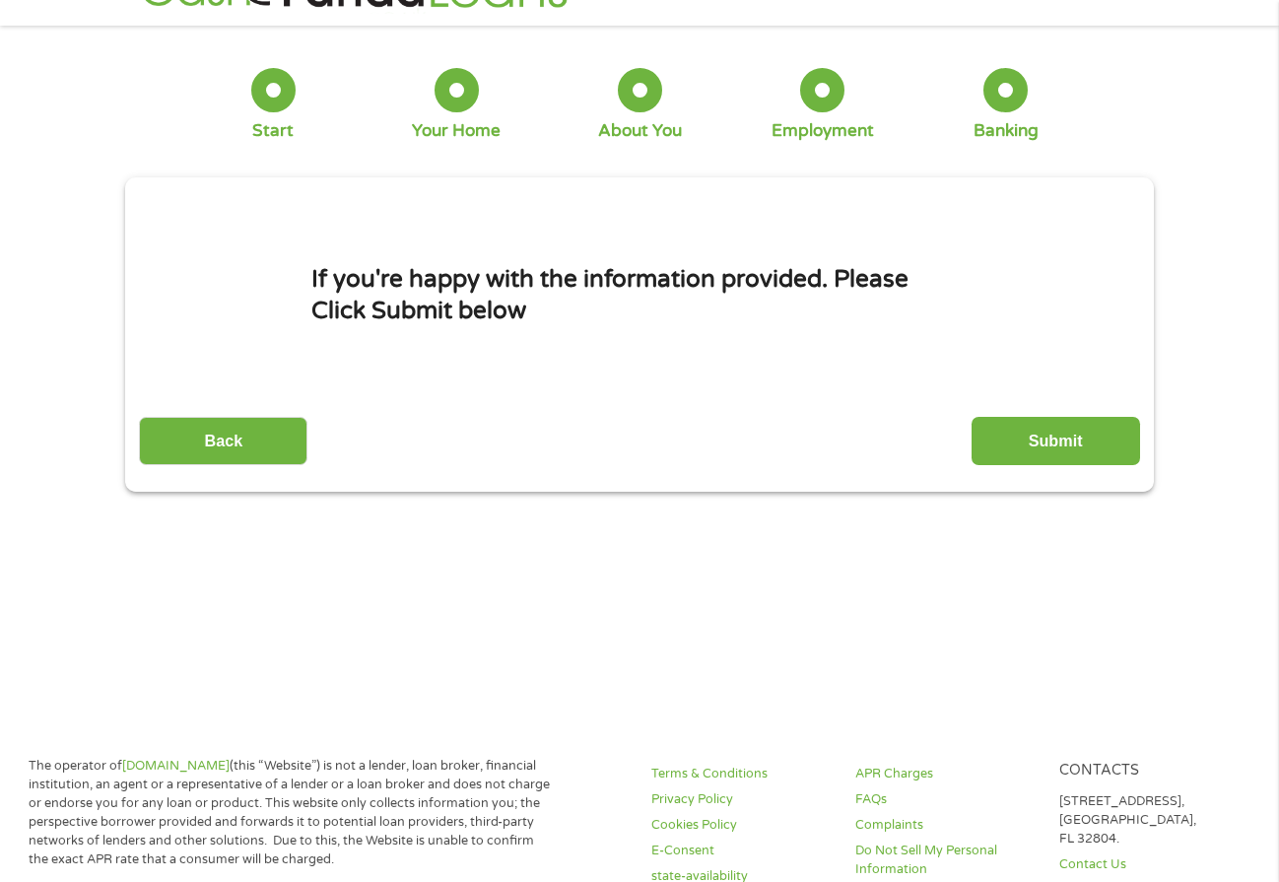
scroll to position [0, 0]
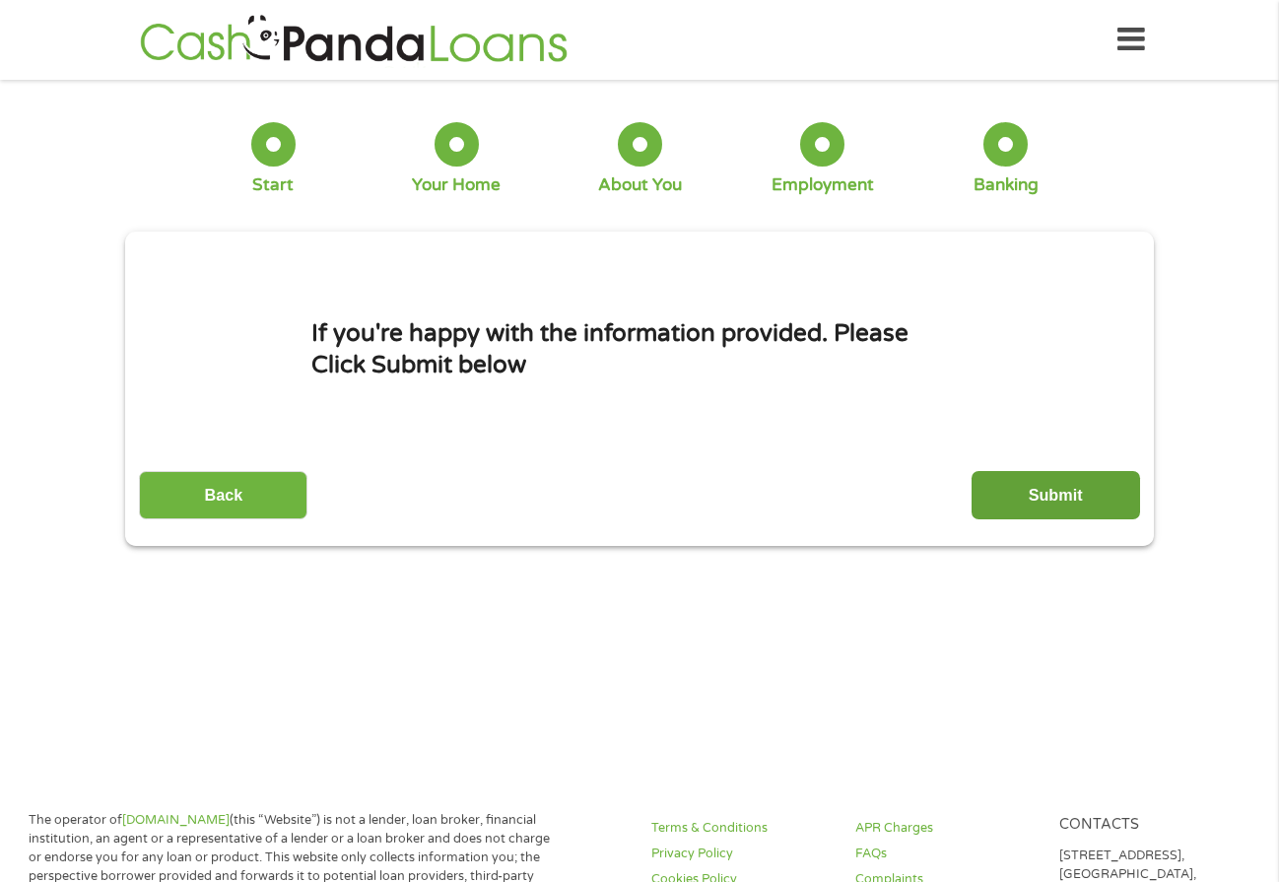
click at [1034, 497] on input "Submit" at bounding box center [1055, 495] width 168 height 48
